Goal: Navigation & Orientation: Find specific page/section

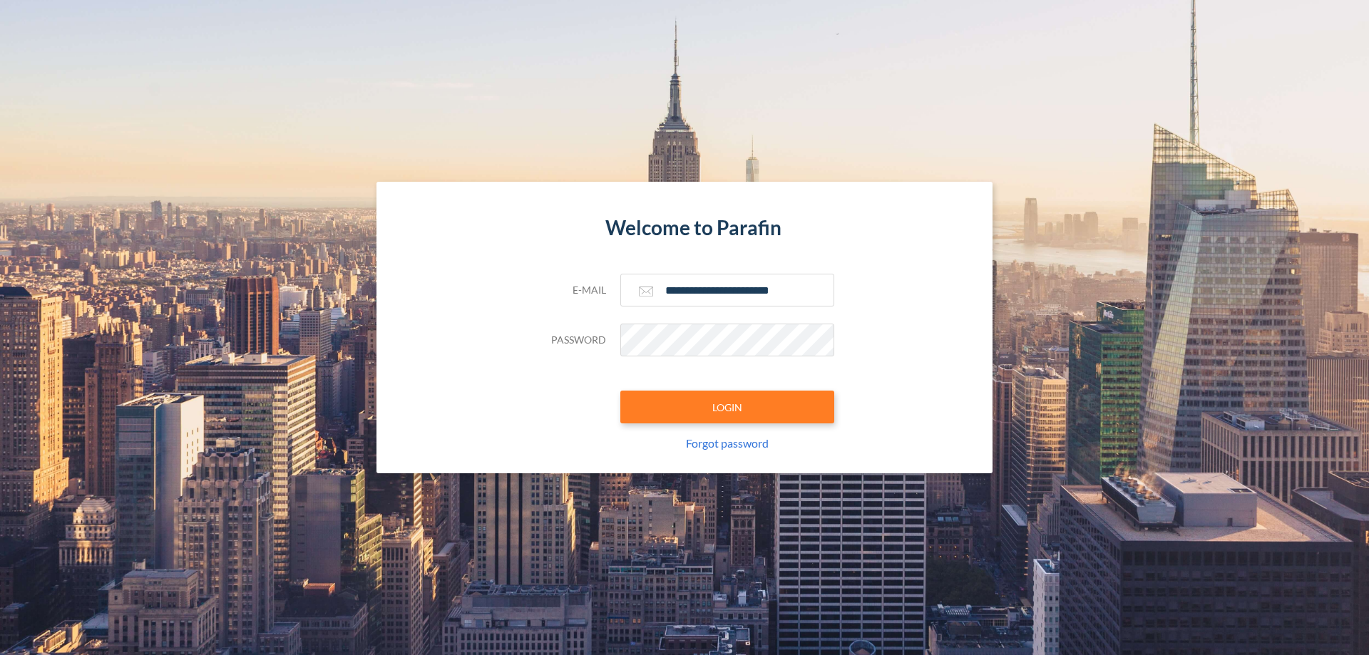
type input "**********"
click at [727, 407] on button "LOGIN" at bounding box center [727, 407] width 214 height 33
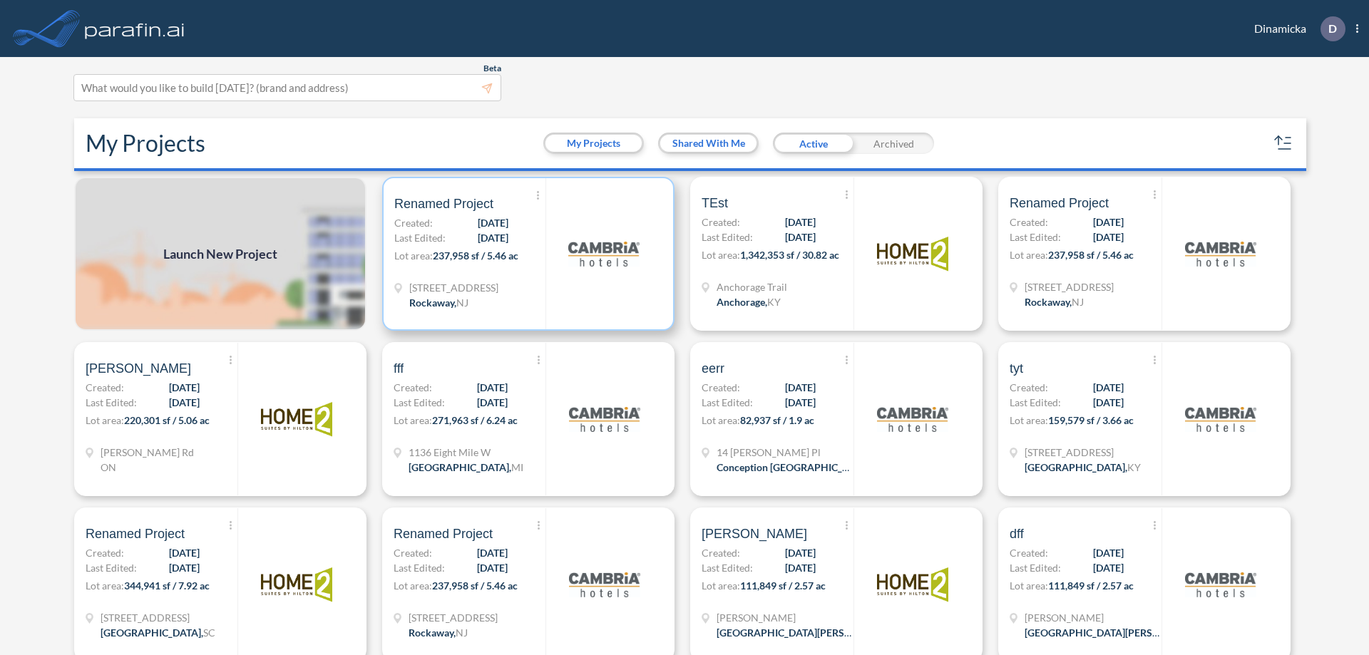
scroll to position [4, 0]
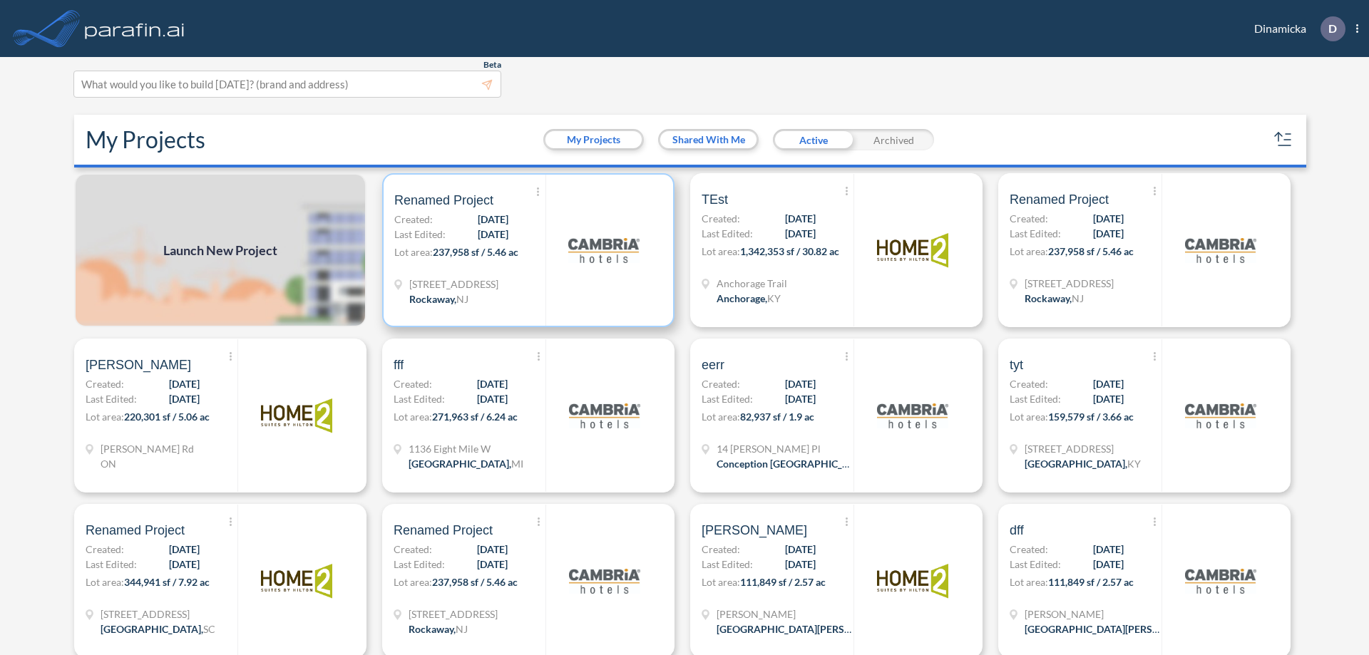
click at [525, 250] on p "Lot area: 237,958 sf / 5.46 ac" at bounding box center [469, 255] width 151 height 21
